Goal: Find contact information: Find contact information

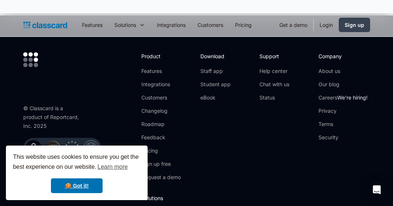
scroll to position [5765, 0]
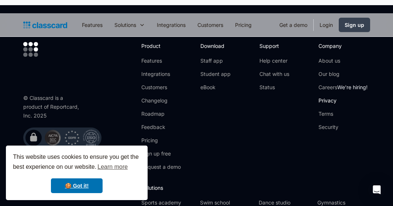
click at [323, 97] on link "Privacy" at bounding box center [342, 100] width 49 height 7
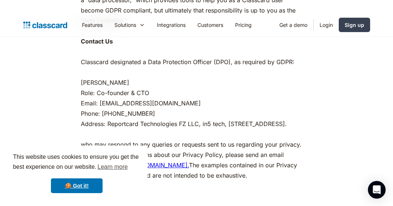
scroll to position [3957, 0]
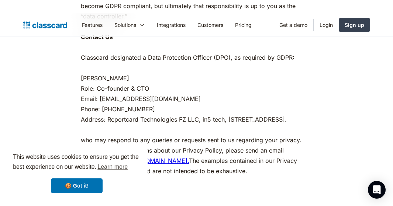
click at [138, 157] on link "[EMAIL_ADDRESS][DOMAIN_NAME]." at bounding box center [137, 160] width 103 height 7
click at [142, 157] on link "[EMAIL_ADDRESS][DOMAIN_NAME]." at bounding box center [137, 160] width 103 height 7
